Goal: Task Accomplishment & Management: Manage account settings

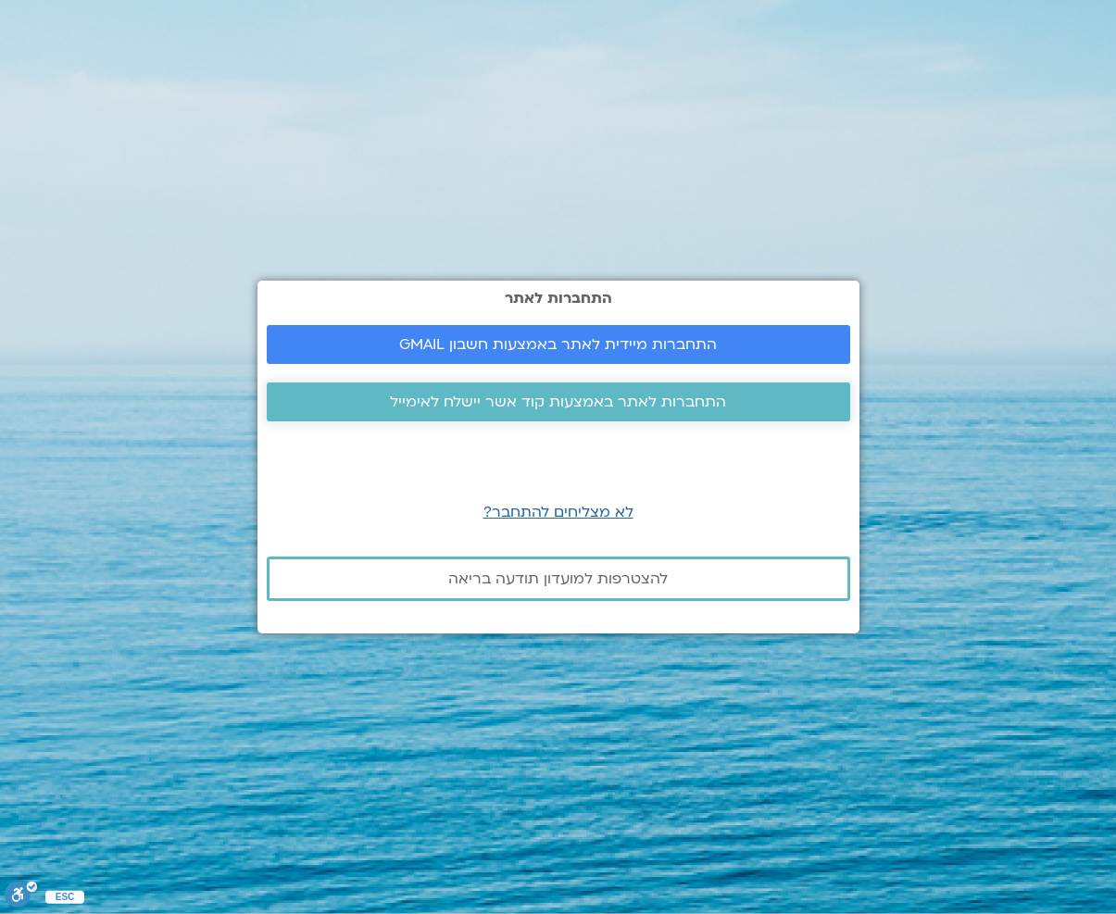
click at [607, 387] on link "התחברות לאתר באמצעות קוד אשר יישלח לאימייל" at bounding box center [559, 402] width 584 height 39
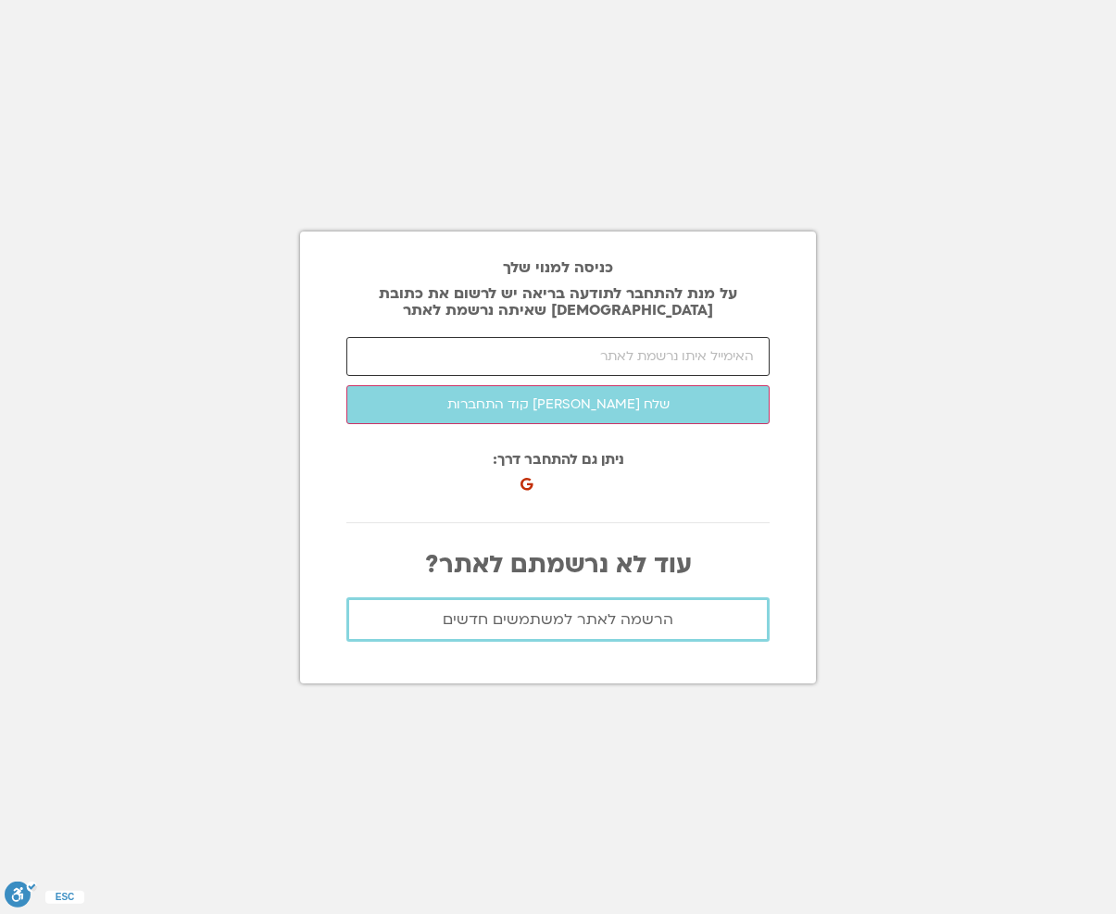
click at [567, 347] on input "email" at bounding box center [557, 356] width 423 height 39
type input "[EMAIL_ADDRESS][DOMAIN_NAME]"
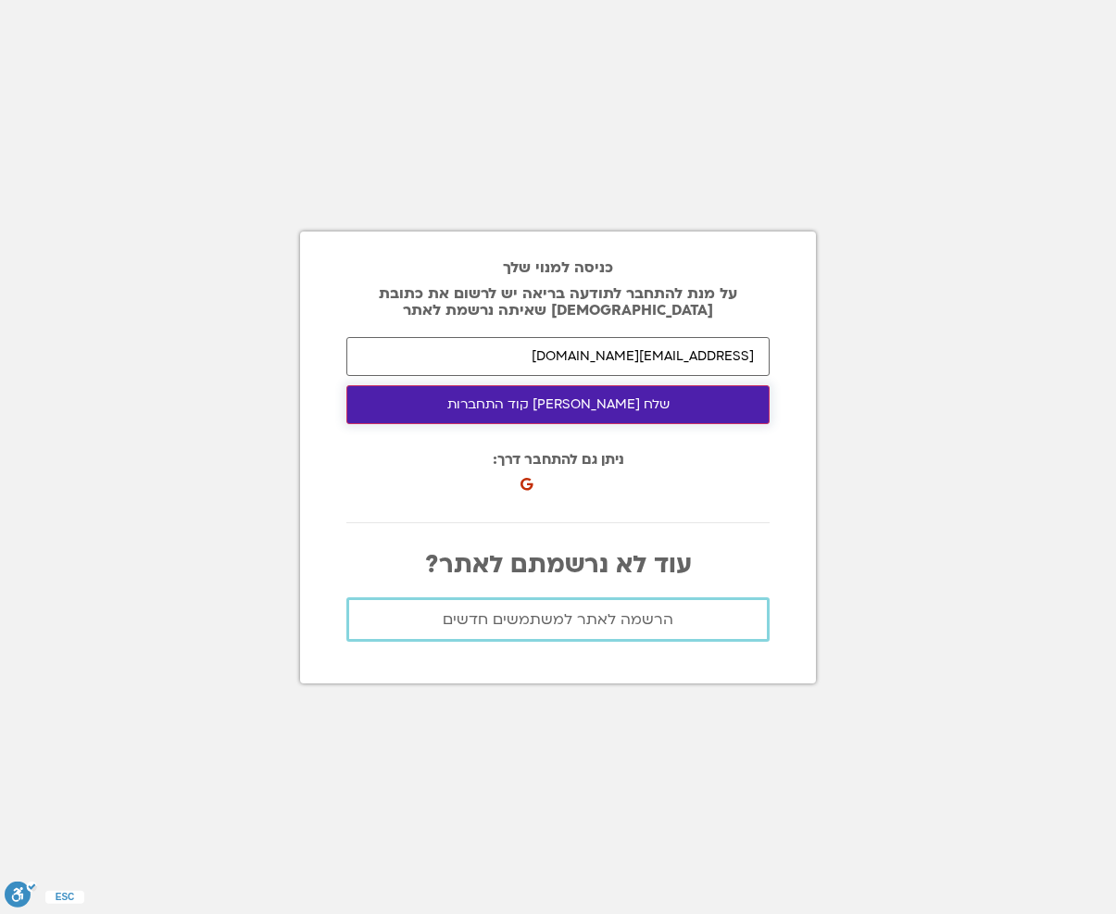
click at [600, 411] on button "שלח לי קוד התחברות" at bounding box center [557, 404] width 423 height 39
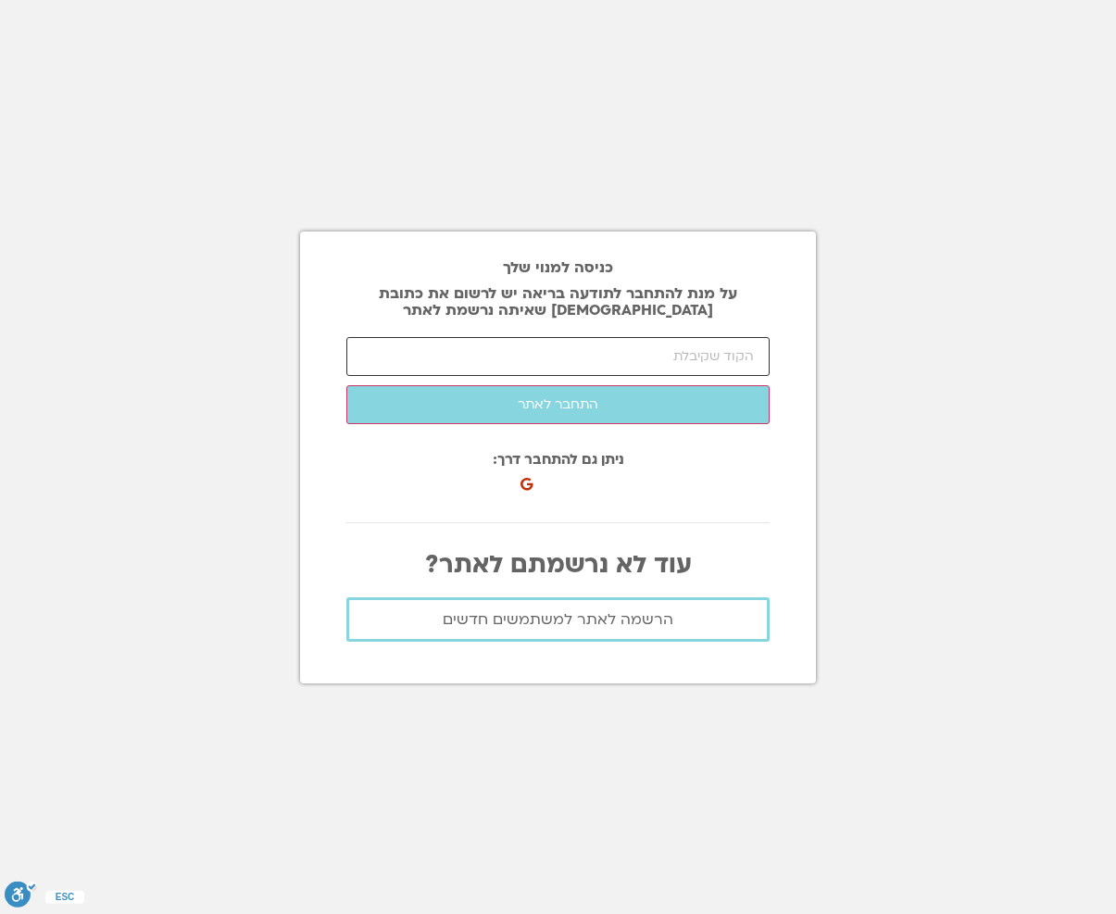
click at [654, 346] on input "number" at bounding box center [557, 356] width 423 height 39
click at [697, 508] on div at bounding box center [557, 522] width 423 height 29
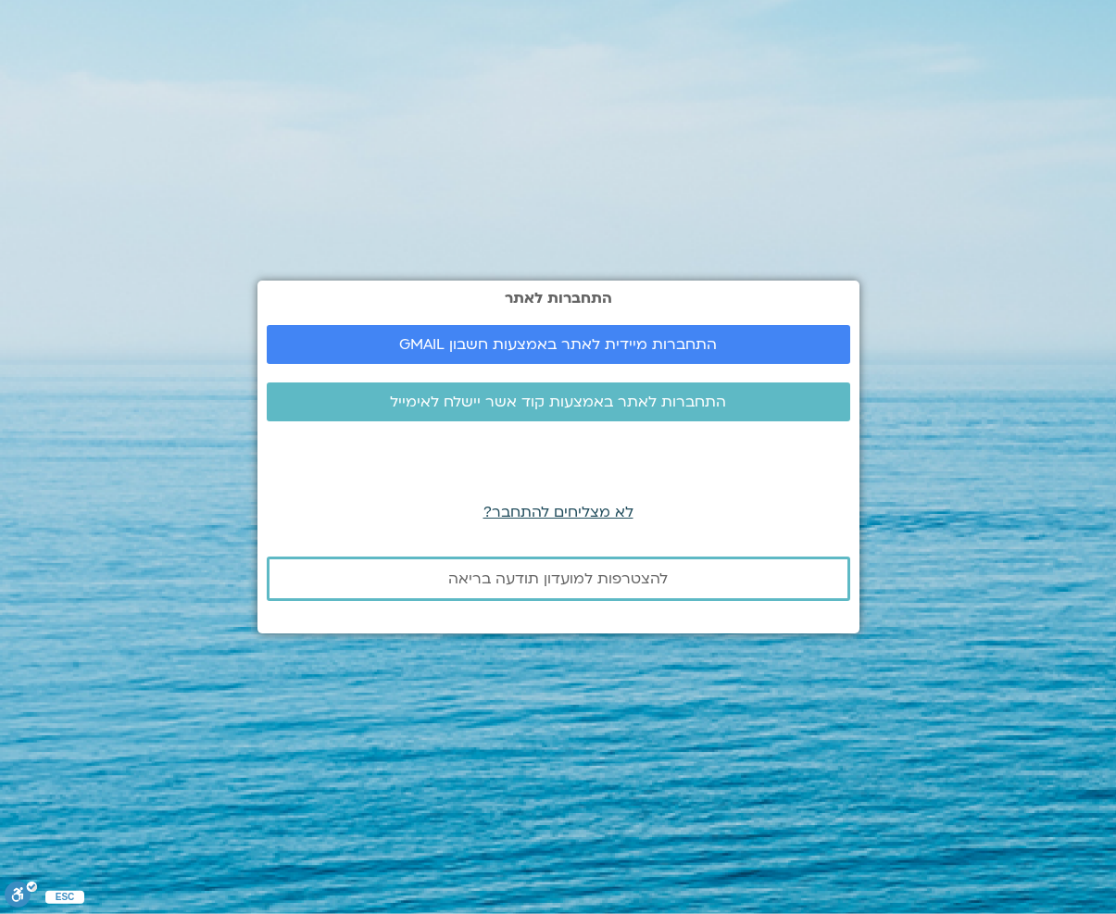
click at [524, 514] on span "לא מצליחים להתחבר?" at bounding box center [558, 512] width 150 height 20
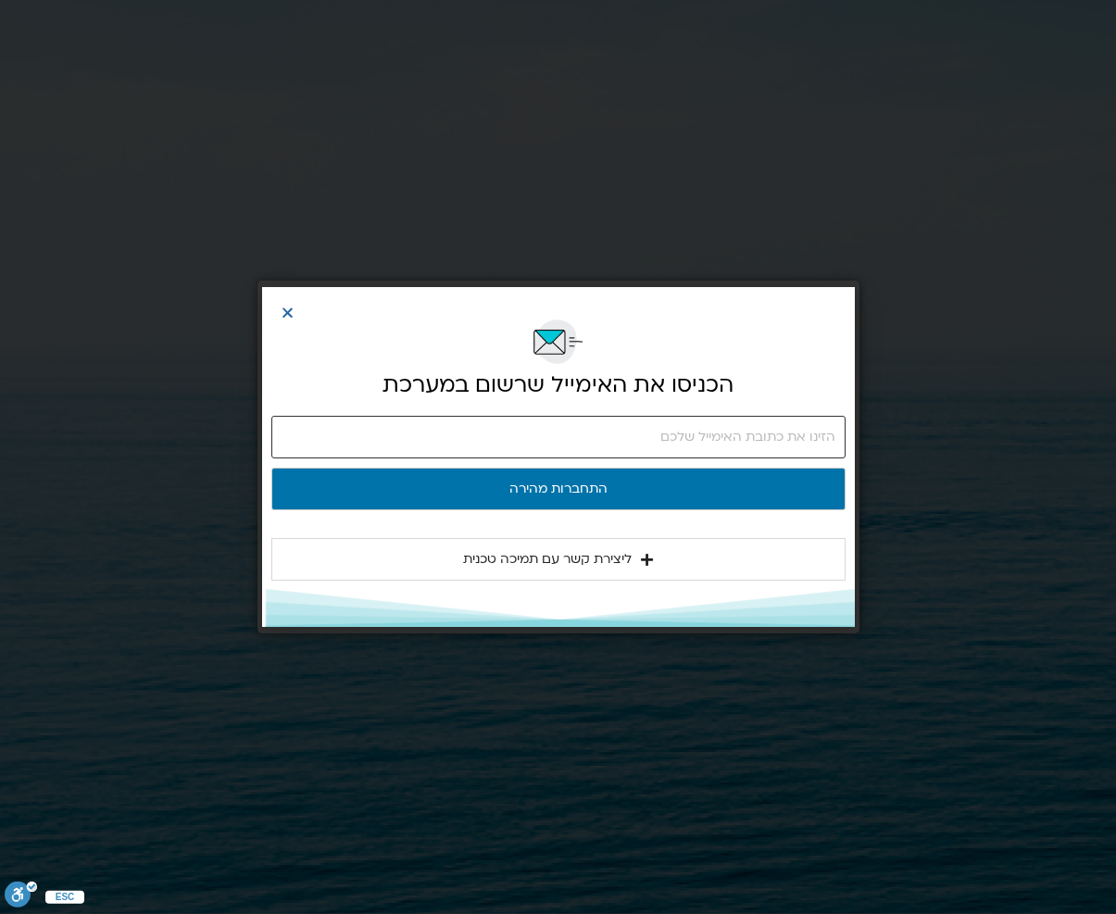
click at [645, 426] on input "email" at bounding box center [558, 437] width 574 height 43
type input "shool16@bezeqint.net"
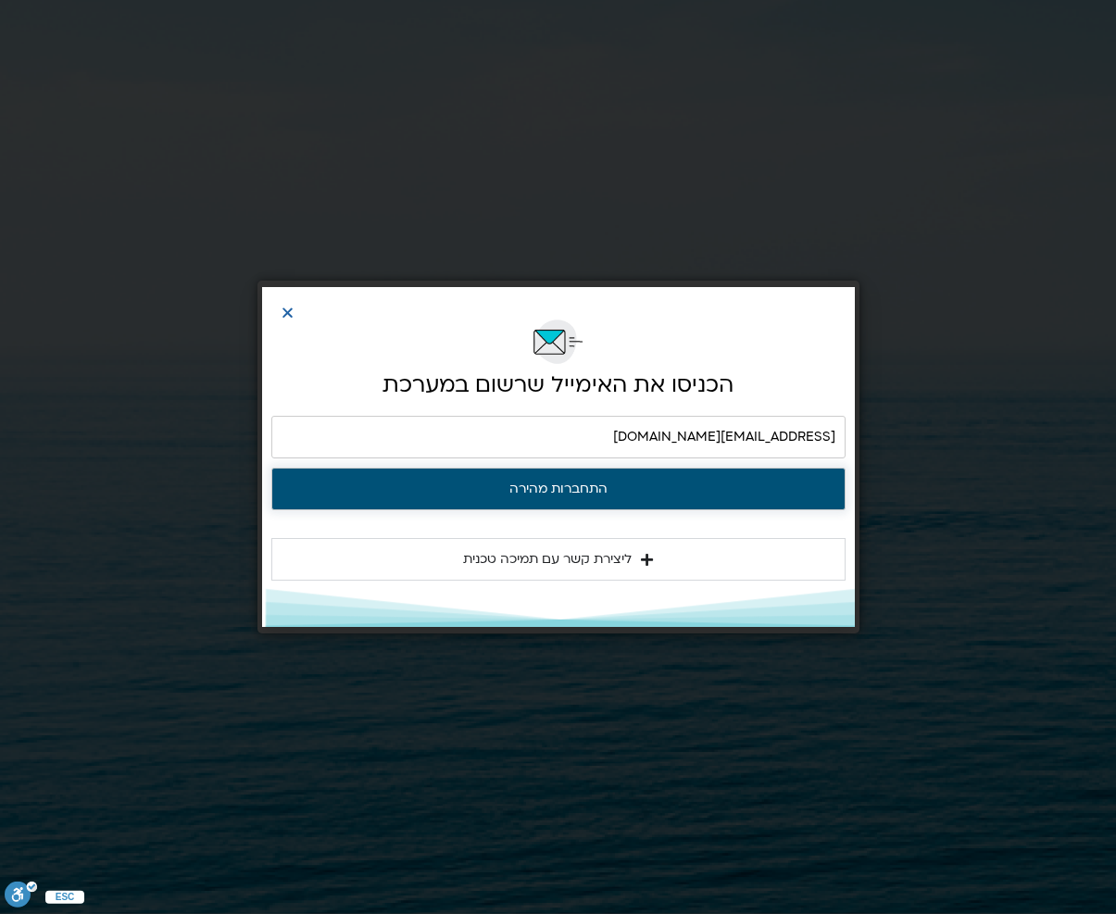
click at [571, 491] on button "התחברות מהירה" at bounding box center [558, 489] width 574 height 43
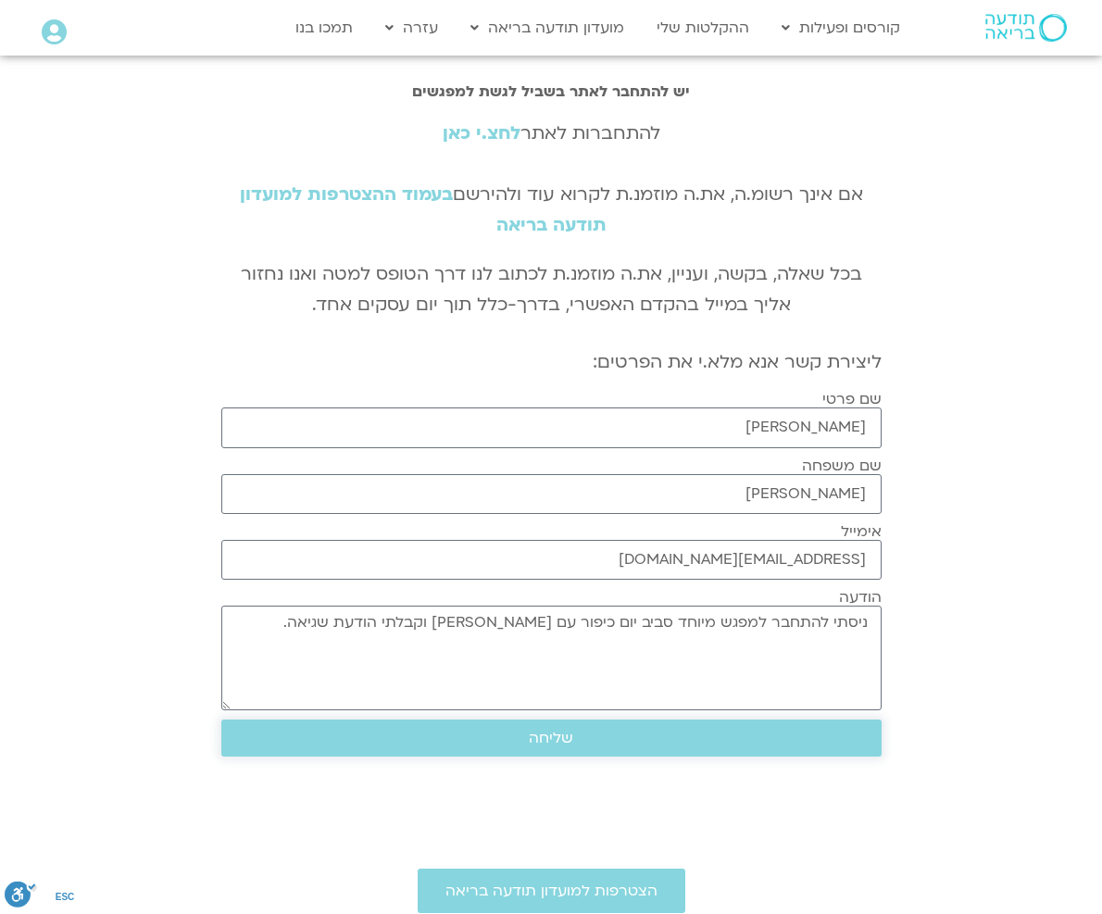
click at [547, 734] on span "שליחה" at bounding box center [551, 738] width 44 height 17
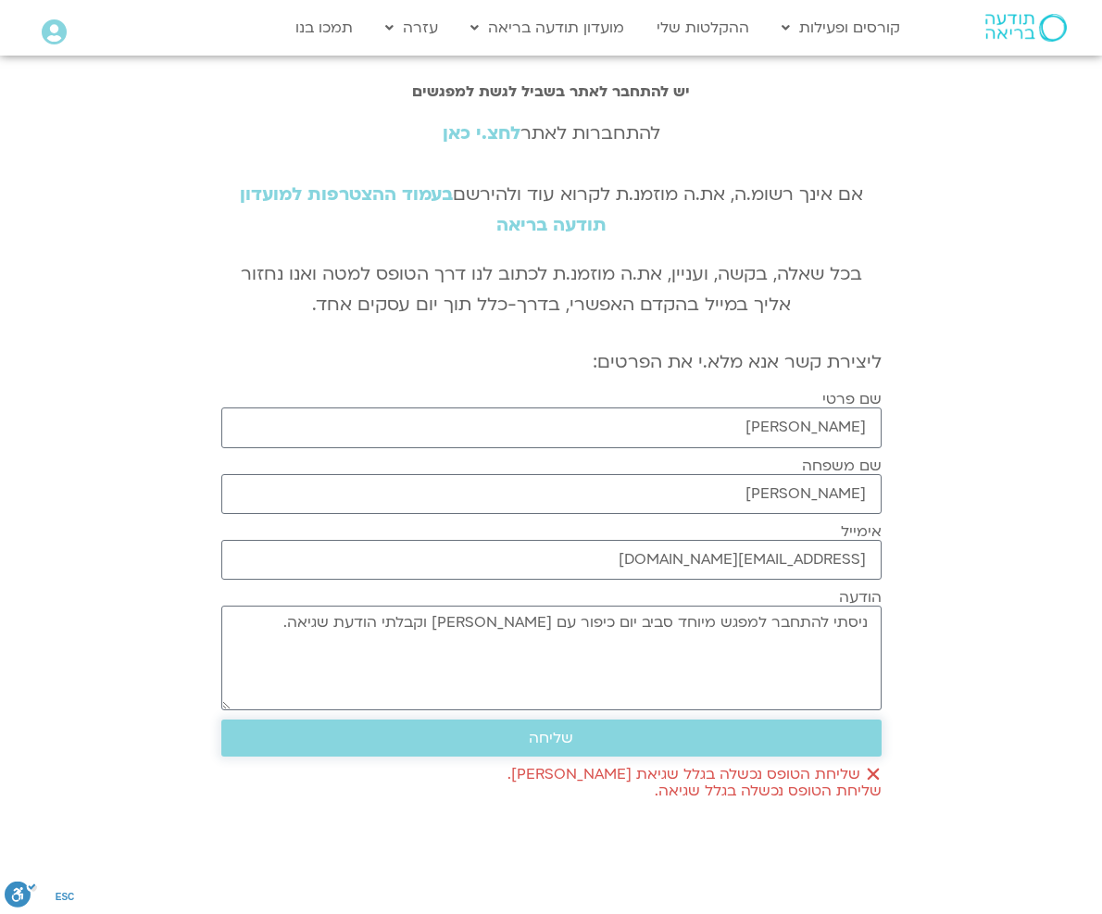
click at [569, 737] on span "שליחה" at bounding box center [551, 738] width 44 height 17
click at [475, 131] on link "לחצ.י כאן" at bounding box center [482, 133] width 78 height 24
